Goal: Check status: Check status

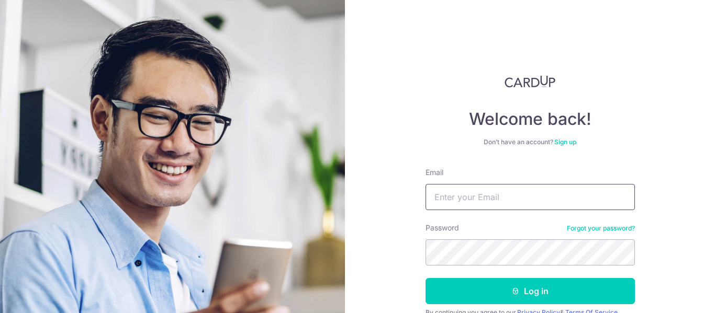
type input "[EMAIL_ADDRESS][DOMAIN_NAME]"
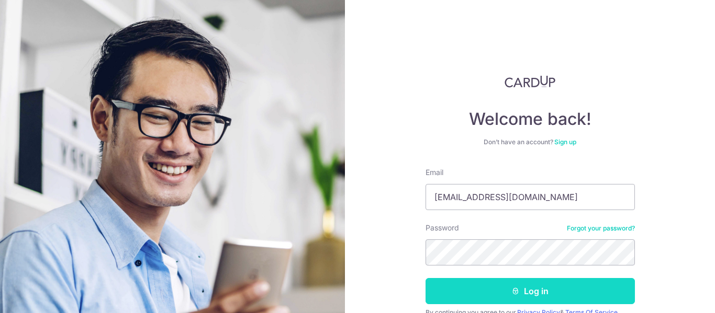
click at [520, 293] on button "Log in" at bounding box center [529, 291] width 209 height 26
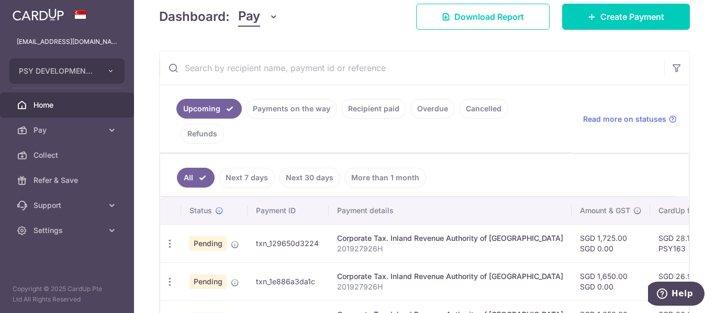
scroll to position [157, 0]
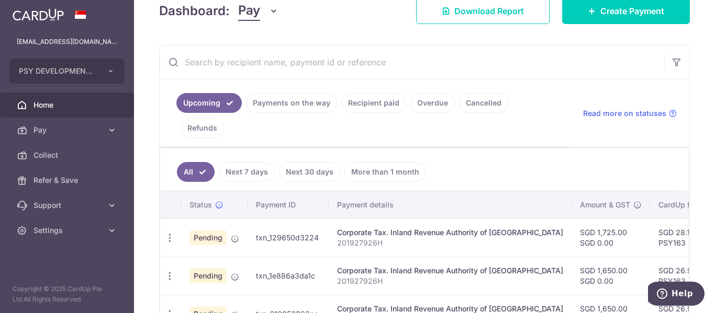
click at [288, 109] on link "Payments on the way" at bounding box center [291, 103] width 91 height 20
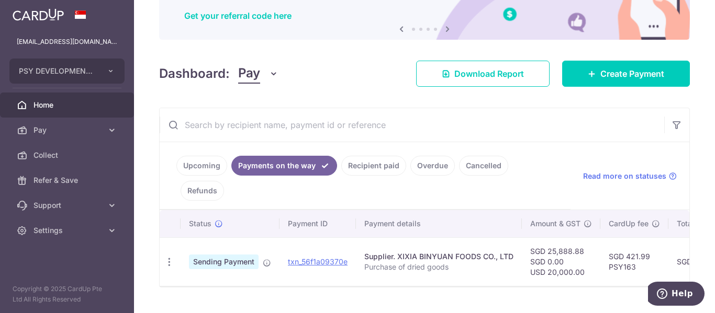
scroll to position [98, 0]
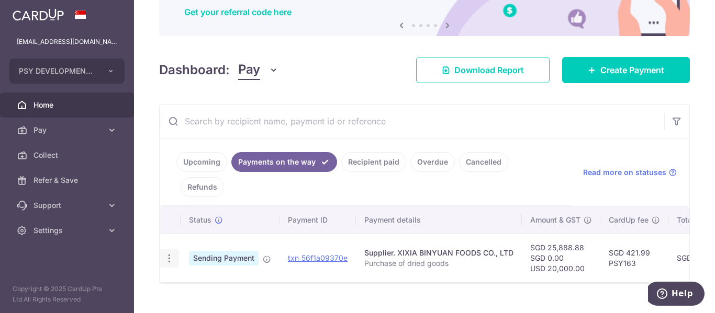
click at [169, 253] on icon "button" at bounding box center [169, 258] width 11 height 11
click at [194, 282] on span "PDF Receipt" at bounding box center [224, 287] width 71 height 10
